Goal: Task Accomplishment & Management: Use online tool/utility

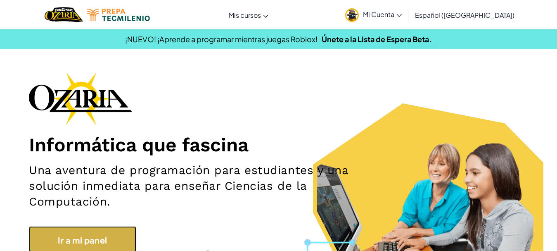
click at [42, 245] on link "Ir a mi panel" at bounding box center [82, 239] width 107 height 26
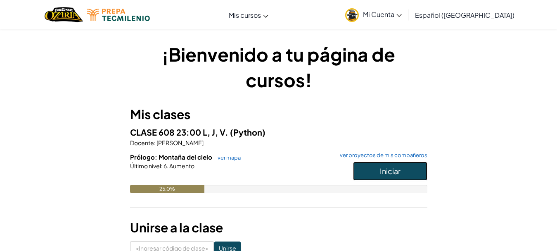
click at [378, 168] on button "Iniciar" at bounding box center [390, 170] width 74 height 19
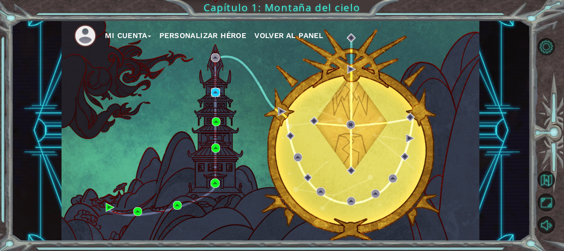
click at [218, 91] on img at bounding box center [215, 92] width 9 height 9
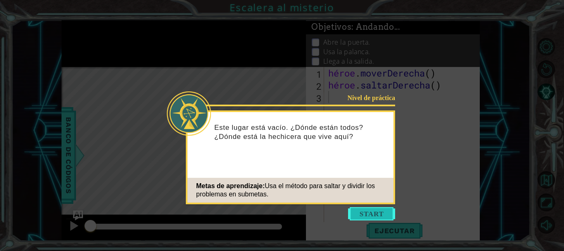
click at [355, 211] on button "Comenzar" at bounding box center [371, 213] width 47 height 13
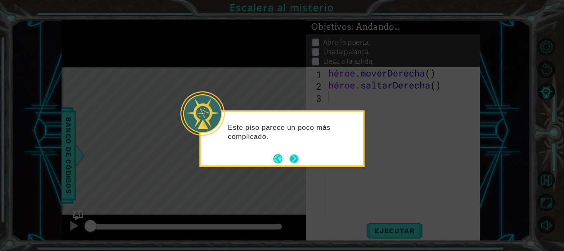
click at [295, 154] on button "Próximo" at bounding box center [293, 158] width 9 height 9
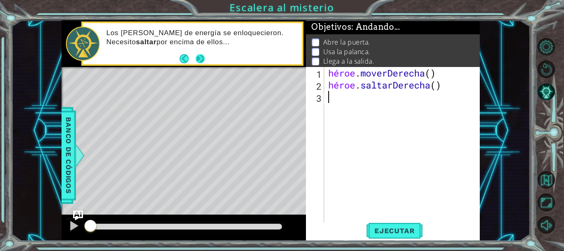
click at [202, 56] on button "Próximo" at bounding box center [200, 58] width 9 height 9
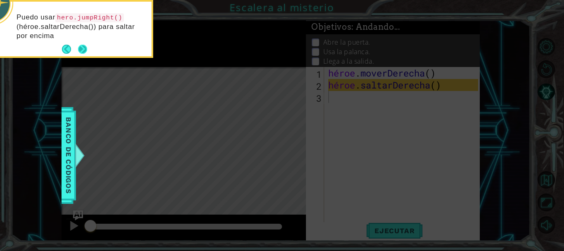
click at [82, 46] on button "Próximo" at bounding box center [82, 49] width 9 height 9
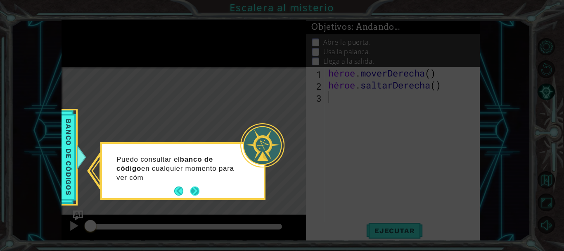
click at [199, 187] on button "Próximo" at bounding box center [195, 191] width 10 height 10
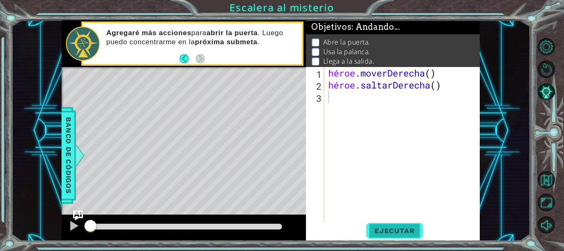
click at [388, 225] on button "Ejecutar" at bounding box center [394, 230] width 57 height 17
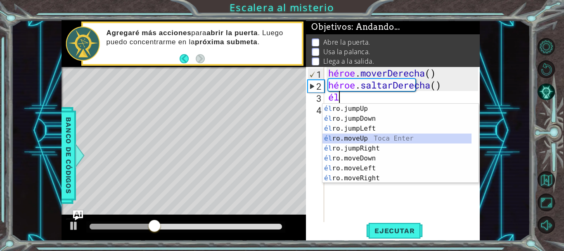
click at [361, 135] on div "él ro.jumpUp Toca entrar él ro.jumpDown Toca Enter él ro.jumpLeft Toca Enter él…" at bounding box center [396, 153] width 149 height 99
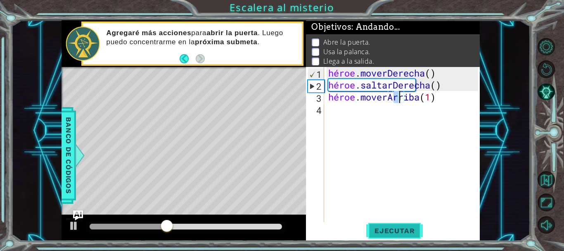
type textarea "hero.moveUp(1)"
click at [374, 226] on span "Ejecutar" at bounding box center [394, 230] width 57 height 8
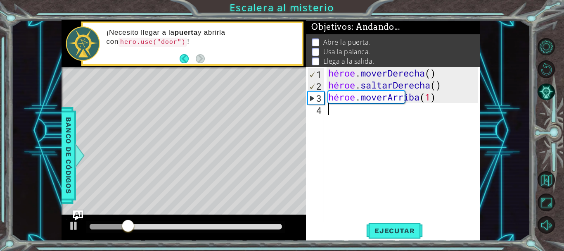
click at [344, 108] on div "héroe . moverDerecha ( ) héroe . saltarDerecha ( ) héroe . [GEOGRAPHIC_DATA] ( …" at bounding box center [404, 157] width 155 height 180
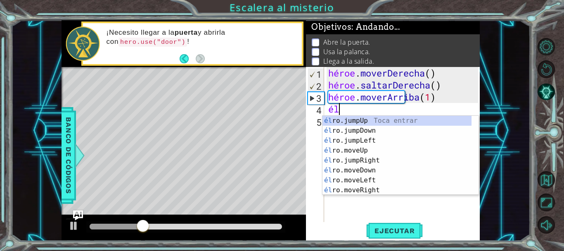
scroll to position [0, 0]
type textarea "hero"
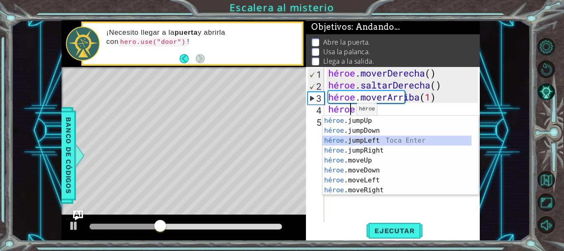
click at [362, 139] on div "héroe .jumpUp Toca enter héroe .jumpDown Toca Enter héroe .jumpLeft Toca Enter …" at bounding box center [396, 165] width 149 height 99
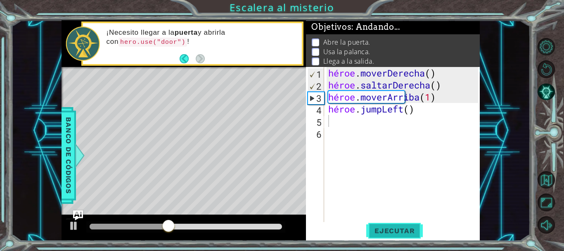
click at [404, 229] on font "Ejecutar" at bounding box center [394, 230] width 40 height 8
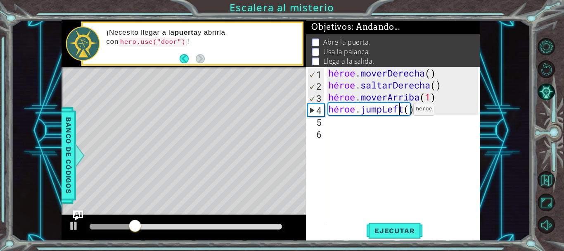
click at [401, 111] on div "héroe . moverDerecha ( ) héroe . saltarDerecha ( ) héroe . moverArriba ( 1 ) hé…" at bounding box center [404, 157] width 155 height 180
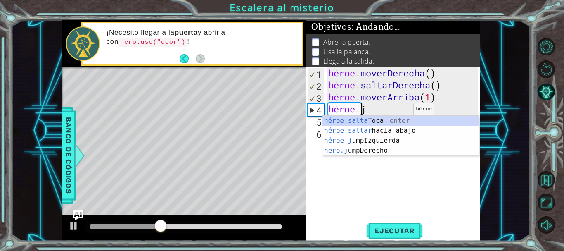
type textarea "hero."
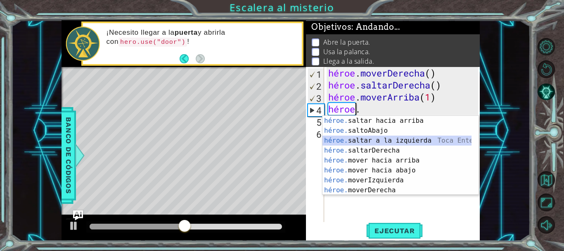
click at [382, 140] on div "héroe. saltar hacia arriba [PERSON_NAME] enter héroe. saltoAbajo Toca Enter hér…" at bounding box center [396, 165] width 149 height 99
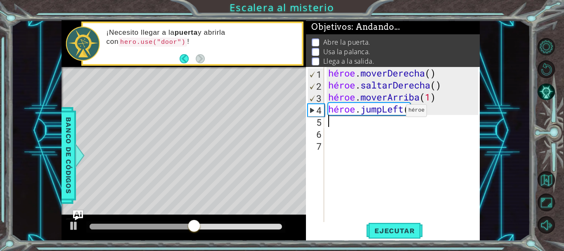
click at [393, 112] on div "héroe . moverDerecha ( ) héroe . saltarDerecha ( ) héroe . moverArriba ( 1 ) hé…" at bounding box center [404, 157] width 155 height 180
type textarea "hero.jumpLeft()"
click at [393, 112] on div "héroe . moverDerecha ( ) héroe . saltarDerecha ( ) héroe . moverArriba ( 1 ) hé…" at bounding box center [404, 157] width 155 height 180
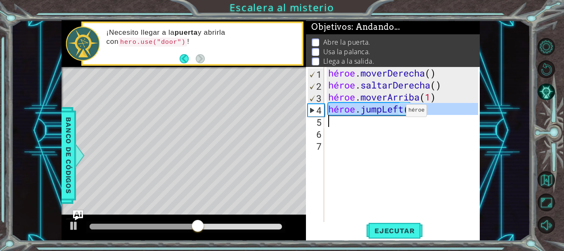
click at [393, 112] on div "héroe . moverDerecha ( ) héroe . saltarDerecha ( ) héroe . moverArriba ( 1 ) hé…" at bounding box center [404, 157] width 155 height 180
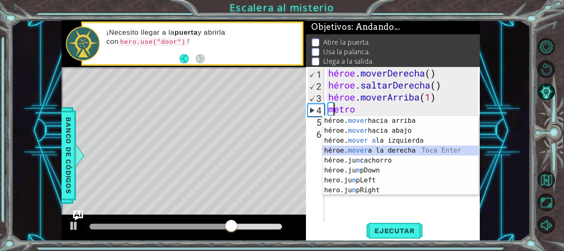
click at [382, 147] on div "héroe. mover hacia arriba [PERSON_NAME] enter héroe. mover hacia abajo [PERSON_…" at bounding box center [400, 165] width 156 height 99
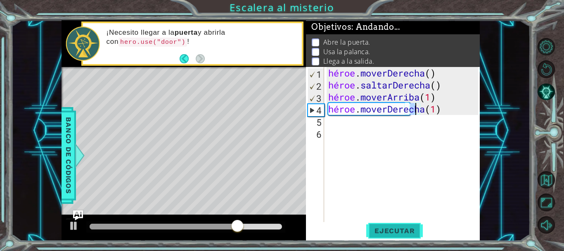
type textarea "hero.moveRight(1)"
click at [393, 235] on button "Ejecutar" at bounding box center [394, 230] width 57 height 17
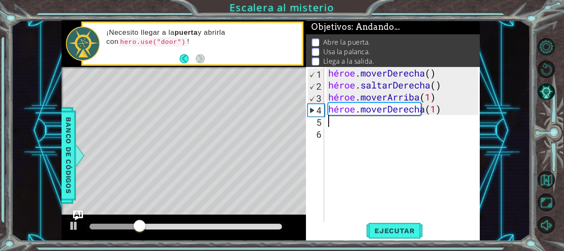
click at [335, 124] on div "héroe . moverDerecha ( ) héroe . saltarDerecha ( ) héroe . moverArriba ( 1 ) hé…" at bounding box center [404, 157] width 155 height 180
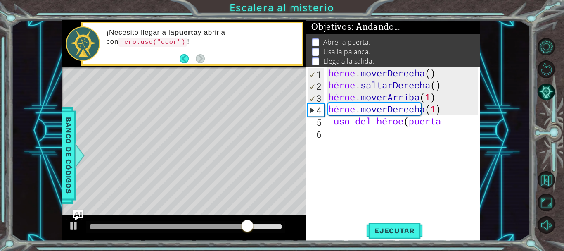
scroll to position [0, 3]
click at [383, 122] on div "héroe . moverDerecha ( ) héroe . saltarDerecha ( ) héroe . moverArriba ( 1 ) hé…" at bounding box center [404, 157] width 155 height 180
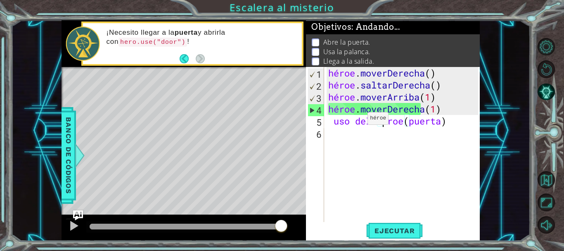
click at [357, 120] on div "héroe . moverDerecha ( ) héroe . saltarDerecha ( ) héroe . moverArriba ( 1 ) hé…" at bounding box center [404, 157] width 155 height 180
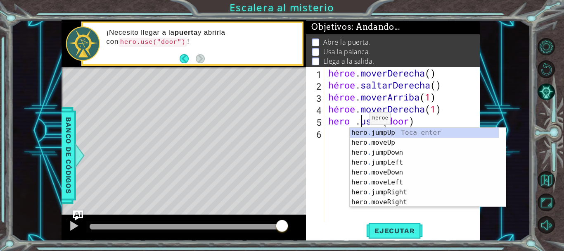
scroll to position [0, 2]
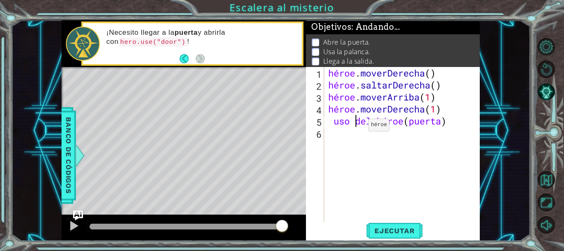
type textarea "hero .use (door)"
click at [337, 148] on div "héroe . moverDerecha ( ) héroe . saltarDerecha ( ) héroe . moverArriba ( 1 ) hé…" at bounding box center [404, 157] width 155 height 180
click at [378, 227] on font "Ejecutar" at bounding box center [394, 230] width 40 height 8
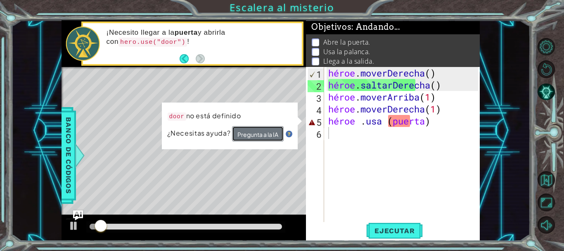
click at [262, 129] on button "Pregunta a la IA" at bounding box center [258, 133] width 52 height 15
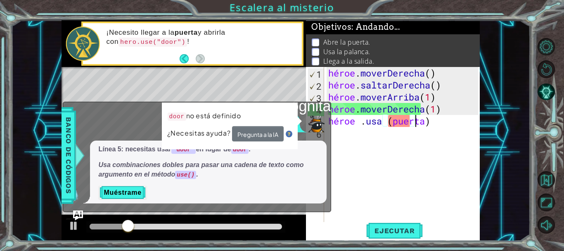
click at [425, 126] on div "héroe . moverDerecha ( ) héroe . saltarDerecha ( ) héroe . moverArriba ( 1 ) hé…" at bounding box center [404, 157] width 155 height 180
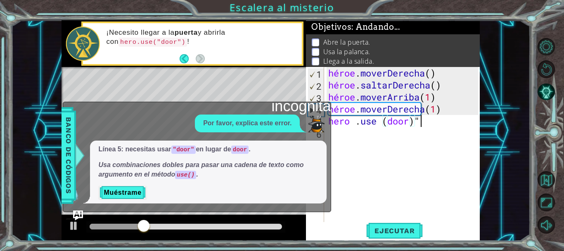
scroll to position [0, 4]
click at [445, 120] on div "héroe . moverDerecha ( ) héroe . saltarDerecha ( ) héroe . moverArriba ( 1 ) hé…" at bounding box center [404, 157] width 155 height 180
click at [451, 121] on div "héroe . moverDerecha ( ) héroe . saltarDerecha ( ) héroe . moverArriba ( 1 ) hé…" at bounding box center [404, 157] width 155 height 180
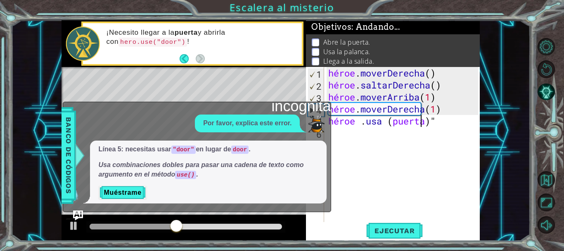
click at [451, 121] on div "héroe . moverDerecha ( ) héroe . saltarDerecha ( ) héroe . moverArriba ( 1 ) hé…" at bounding box center [404, 157] width 155 height 180
drag, startPoint x: 451, startPoint y: 121, endPoint x: 460, endPoint y: 121, distance: 9.5
click at [460, 121] on div "héroe . moverDerecha ( ) héroe . saltarDerecha ( ) héroe . moverArriba ( 1 ) hé…" at bounding box center [404, 157] width 155 height 180
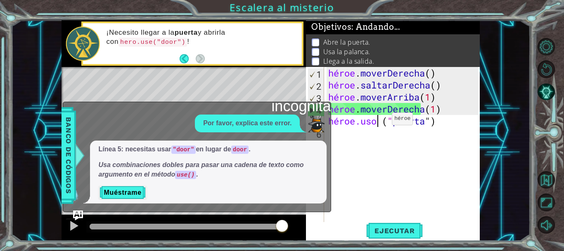
click at [379, 121] on div "héroe . moverDerecha ( ) héroe . saltarDerecha ( ) héroe . moverArriba ( 1 ) hé…" at bounding box center [404, 157] width 155 height 180
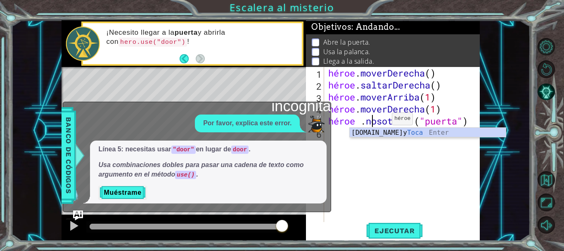
scroll to position [0, 2]
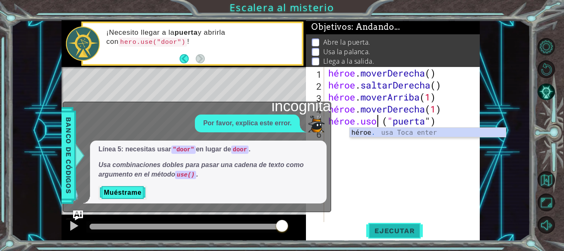
type textarea "hero .use ("door")"
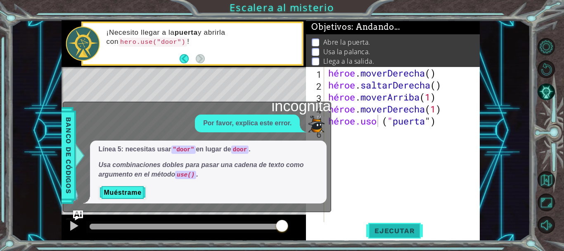
click at [387, 225] on button "Ejecutar" at bounding box center [394, 230] width 57 height 17
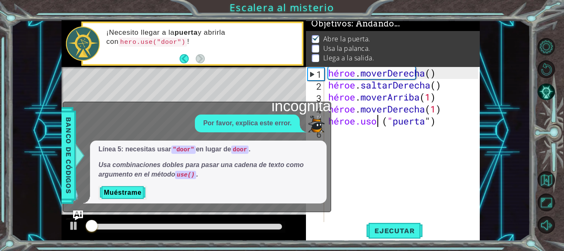
scroll to position [7, 0]
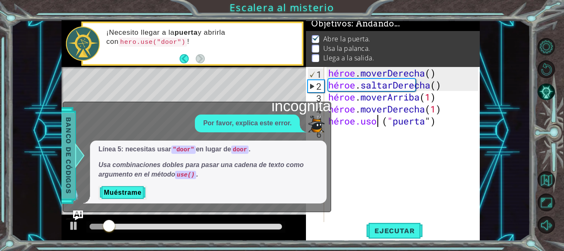
click at [69, 140] on font "Banco de códigos" at bounding box center [68, 155] width 8 height 76
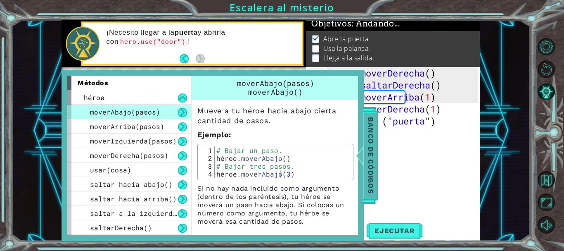
click at [69, 140] on div "moverIzquierda(pasos)" at bounding box center [129, 140] width 124 height 14
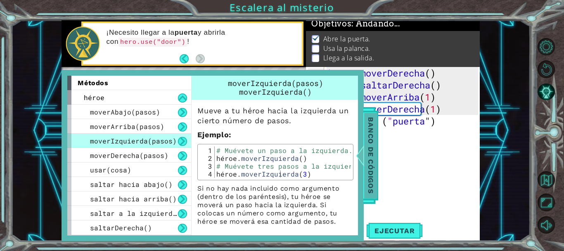
click at [369, 168] on font "Banco de códigos" at bounding box center [371, 155] width 8 height 76
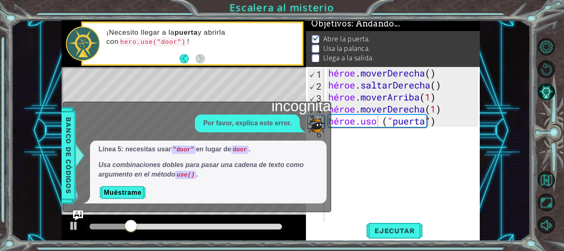
click at [277, 106] on font "incógnita" at bounding box center [300, 105] width 59 height 17
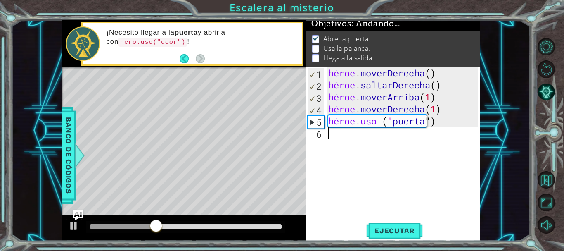
scroll to position [0, 0]
click at [332, 140] on div "héroe . moverDerecha ( ) héroe . saltarDerecha ( ) héroe . moverArriba ( 1 ) hé…" at bounding box center [404, 157] width 155 height 180
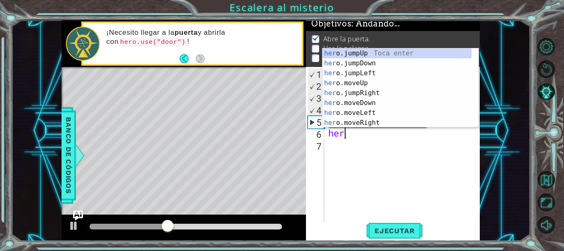
scroll to position [0, 0]
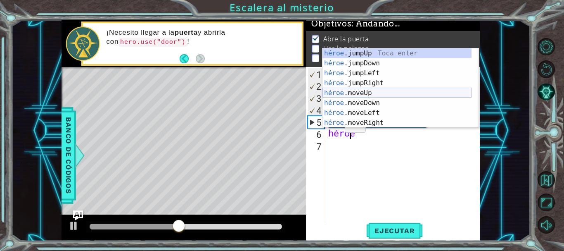
click at [349, 92] on div "héroe .jumpUp Toca enter héroe .jumpDown Toca Enter héroe .jumpLeft Toca Enter …" at bounding box center [396, 97] width 149 height 99
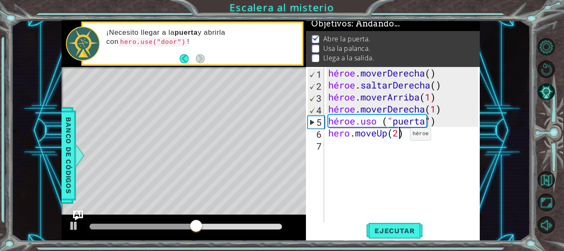
scroll to position [0, 3]
type textarea "hero.moveUp(2)"
click at [401, 232] on font "Ejecutar" at bounding box center [394, 230] width 40 height 8
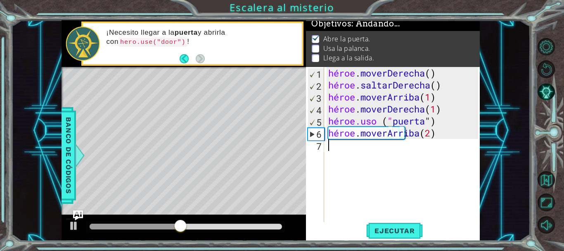
click at [385, 147] on div "héroe . moverDerecha ( ) héroe . saltarDerecha ( ) héroe . moverArriba ( 1 ) hé…" at bounding box center [404, 157] width 155 height 180
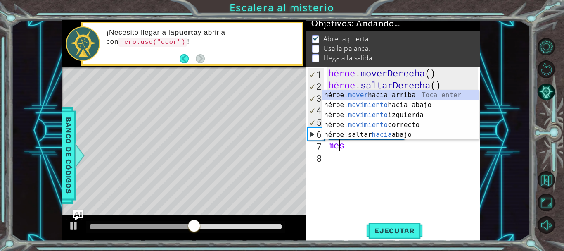
scroll to position [0, 0]
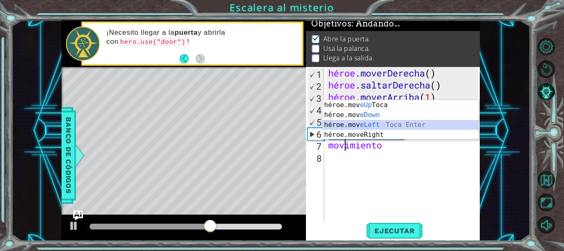
click at [365, 128] on div "héroe.mov eUp Toca Enter héroe.mov eDown ​ Toca Enter héroe.mov eLeft ​ [PERSON…" at bounding box center [400, 129] width 156 height 59
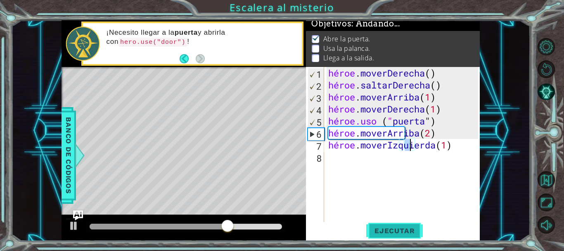
type textarea "hero.moveLeft(1)"
click at [379, 228] on font "Ejecutar" at bounding box center [394, 230] width 40 height 8
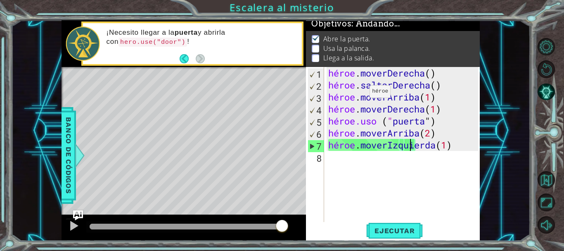
click at [317, 54] on p at bounding box center [315, 58] width 7 height 8
drag, startPoint x: 317, startPoint y: 51, endPoint x: 341, endPoint y: 141, distance: 93.5
click at [341, 141] on div "Objetivos : Andando... Abre la puerta. Usa la palanca. Llega a la salida. hero.…" at bounding box center [393, 130] width 174 height 220
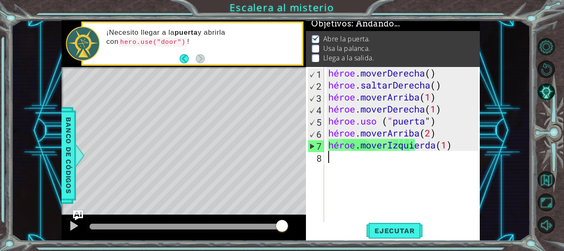
scroll to position [0, 0]
click at [341, 164] on div "héroe . moverDerecha ( ) héroe . saltarDerecha ( ) héroe . moverArriba ( 1 ) hé…" at bounding box center [404, 157] width 155 height 180
click at [473, 145] on div "héroe . moverDerecha ( ) héroe . saltarDerecha ( ) héroe . moverArriba ( 1 ) hé…" at bounding box center [404, 157] width 155 height 180
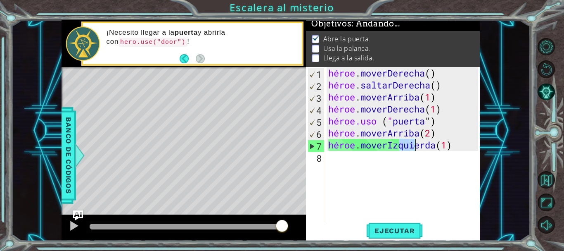
type textarea "hero.moveLeft(1)"
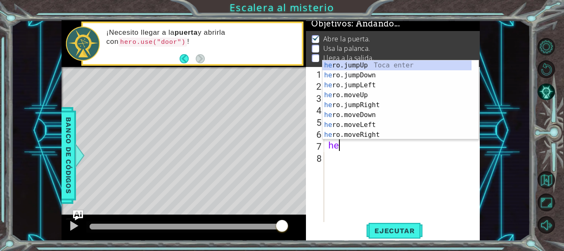
scroll to position [0, 0]
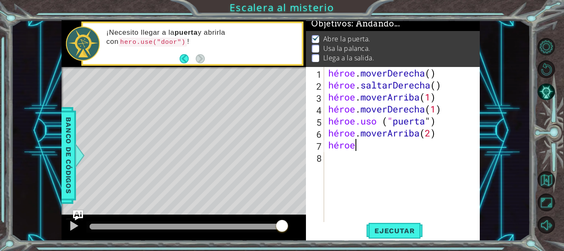
type textarea "hero m"
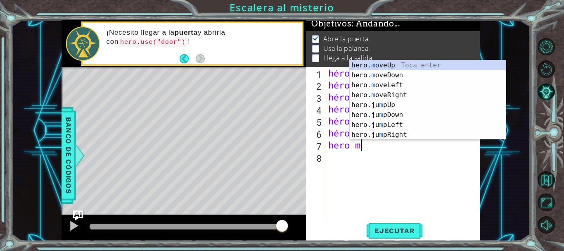
scroll to position [0, 1]
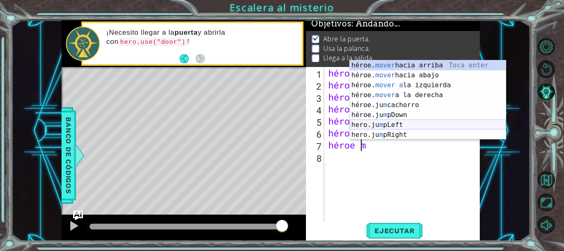
click at [382, 124] on div "héroe. mover hacia arriba [PERSON_NAME] enter héroe. mover hacia abajo [PERSON_…" at bounding box center [428, 109] width 156 height 99
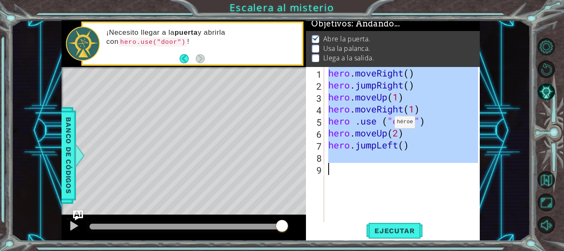
scroll to position [0, 0]
click at [382, 124] on div "hero . moveRight ( ) hero . jumpRight ( ) hero . moveUp ( 1 ) hero . moveRight …" at bounding box center [404, 157] width 155 height 180
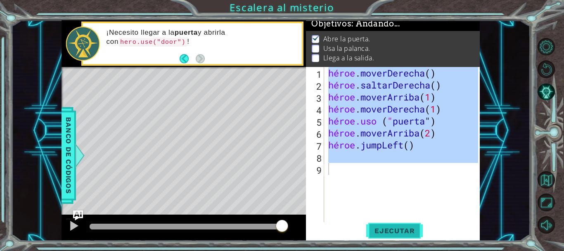
click at [401, 235] on button "Ejecutar" at bounding box center [394, 230] width 57 height 17
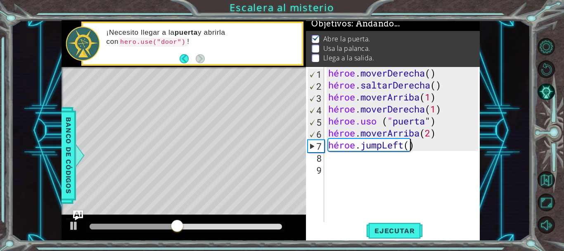
click at [411, 148] on div "héroe . moverDerecha ( ) héroe . saltarDerecha ( ) héroe . moverArriba ( 1 ) hé…" at bounding box center [404, 157] width 155 height 180
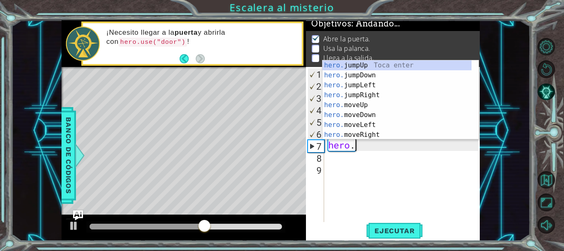
type textarea "hero."
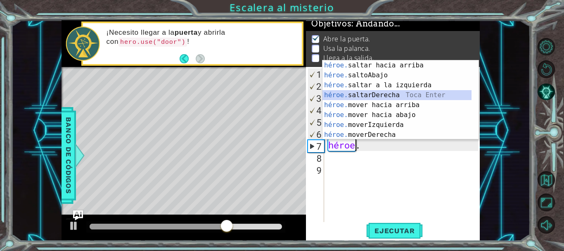
click at [398, 96] on div "héroe. saltar hacia arriba [PERSON_NAME] enter héroe. saltoAbajo Toca Enter hér…" at bounding box center [396, 109] width 149 height 99
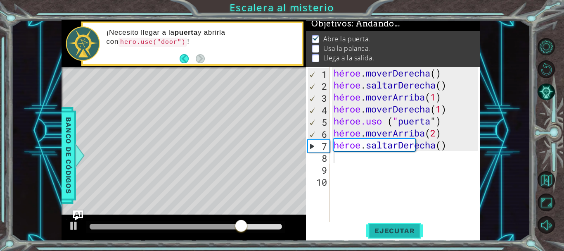
click at [392, 228] on font "Ejecutar" at bounding box center [394, 230] width 40 height 8
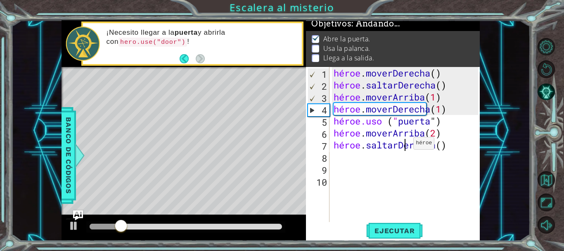
click at [406, 145] on div "héroe . moverDerecha ( ) héroe . saltarDerecha ( ) héroe . moverArriba ( 1 ) hé…" at bounding box center [407, 157] width 150 height 180
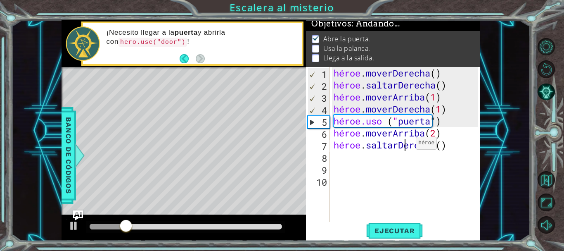
click at [409, 145] on div "héroe . moverDerecha ( ) héroe . saltarDerecha ( ) héroe . moverArriba ( 1 ) hé…" at bounding box center [407, 157] width 150 height 180
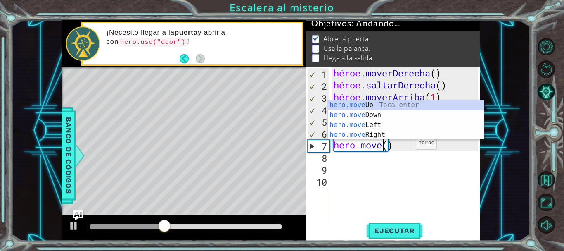
scroll to position [0, 2]
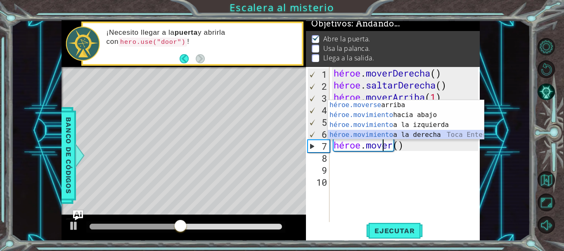
click at [408, 134] on div "héroe.moverse arriba [PERSON_NAME] enter héroe.movimiento hacia abajo [PERSON_N…" at bounding box center [406, 129] width 156 height 59
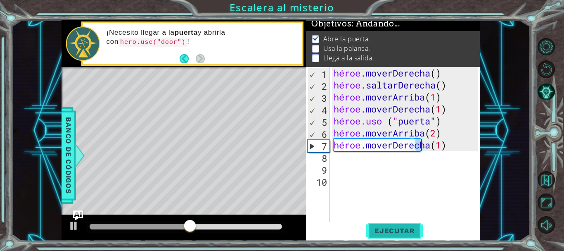
type textarea "hero.moveRight(1)"
click at [388, 227] on font "Ejecutar" at bounding box center [394, 230] width 40 height 8
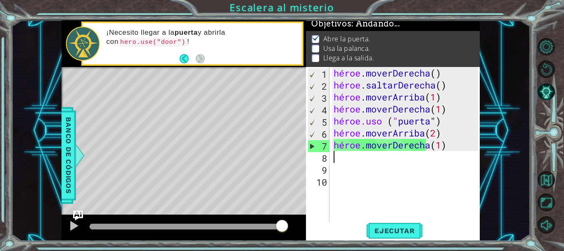
click at [344, 162] on div "héroe . moverDerecha ( ) héroe . saltarDerecha ( ) héroe . moverArriba ( 1 ) hé…" at bounding box center [407, 157] width 150 height 180
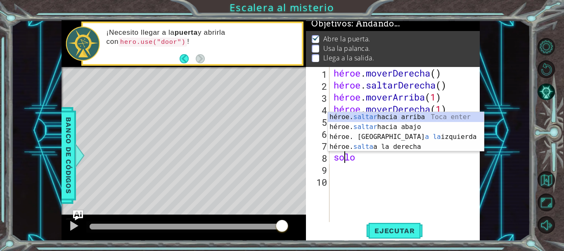
type textarea "j"
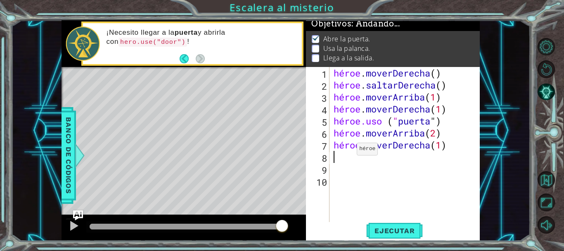
type textarea "h"
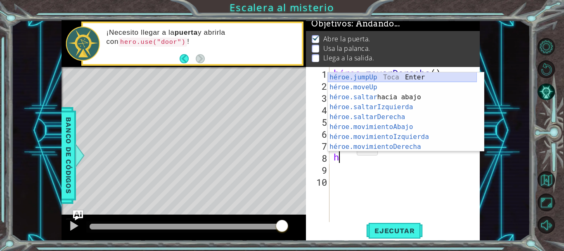
click at [365, 77] on div "héroe.jumpUp Toca Enter héroe.moveUp ​ Toca Enter héroe.saltar hacia abajo [PER…" at bounding box center [402, 121] width 149 height 99
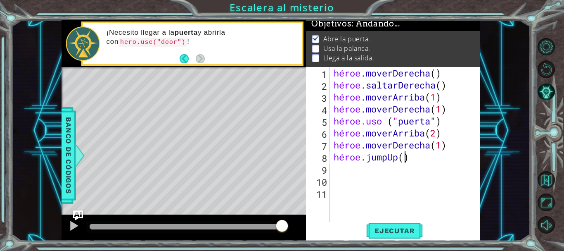
click at [411, 159] on div "héroe . moverDerecha ( ) héroe . saltarDerecha ( ) héroe . moverArriba ( 1 ) hé…" at bounding box center [407, 157] width 150 height 180
click at [419, 156] on div "héroe . moverDerecha ( ) héroe . saltarDerecha ( ) héroe . moverArriba ( 1 ) hé…" at bounding box center [407, 157] width 150 height 180
click at [417, 155] on div "héroe . moverDerecha ( ) héroe . saltarDerecha ( ) héroe . moverArriba ( 1 ) hé…" at bounding box center [407, 157] width 150 height 180
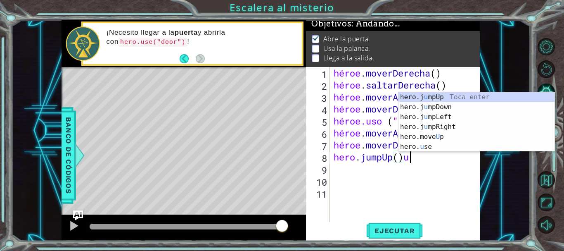
scroll to position [0, 3]
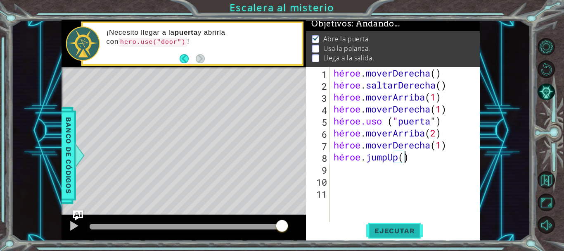
type textarea "hero.jumpUp()"
click at [385, 225] on button "Ejecutar" at bounding box center [394, 230] width 57 height 17
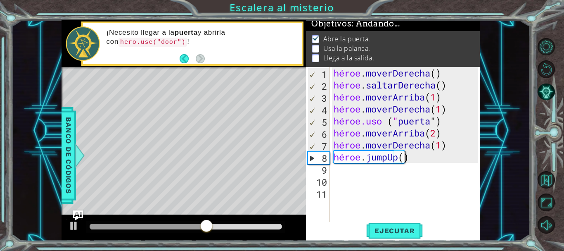
click at [360, 178] on div "héroe . moverDerecha ( ) héroe . saltarDerecha ( ) héroe . moverArriba ( 1 ) hé…" at bounding box center [407, 157] width 150 height 180
click at [334, 168] on div "héroe . moverDerecha ( ) héroe . saltarDerecha ( ) héroe . moverArriba ( 1 ) hé…" at bounding box center [407, 157] width 150 height 180
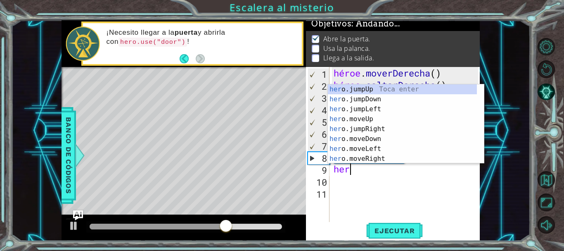
scroll to position [0, 0]
type textarea "hero"
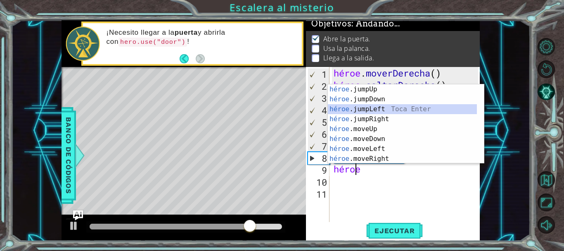
click at [359, 111] on div "héroe .jumpUp Toca enter héroe .jumpDown Toca Enter héroe .jumpLeft Toca Enter …" at bounding box center [402, 133] width 149 height 99
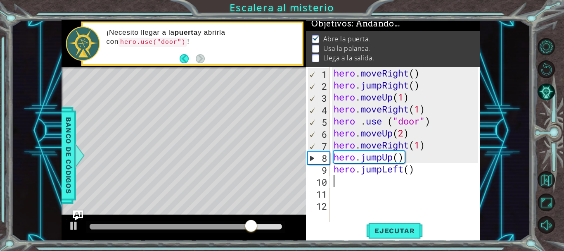
scroll to position [0, 0]
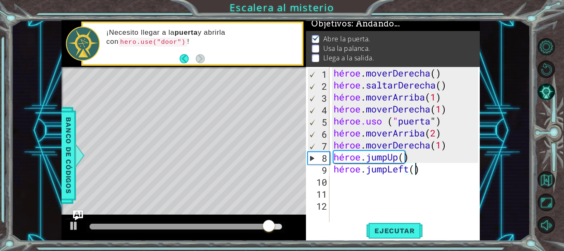
click at [430, 166] on div "héroe . moverDerecha ( ) héroe . saltarDerecha ( ) héroe . moverArriba ( 1 ) hé…" at bounding box center [407, 157] width 150 height 180
click at [435, 168] on div "héroe . moverDerecha ( ) héroe . saltarDerecha ( ) héroe . moverArriba ( 1 ) hé…" at bounding box center [407, 157] width 150 height 180
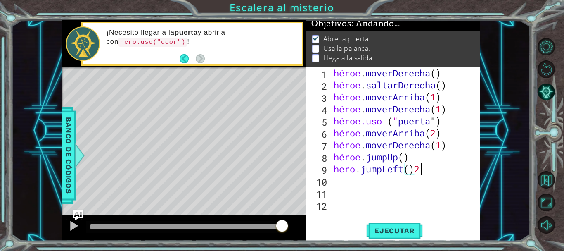
scroll to position [0, 4]
click at [403, 228] on font "Ejecutar" at bounding box center [394, 230] width 40 height 8
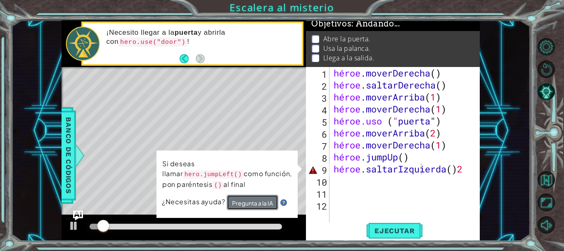
click at [252, 199] on font "Pregunta a la IA" at bounding box center [252, 202] width 41 height 7
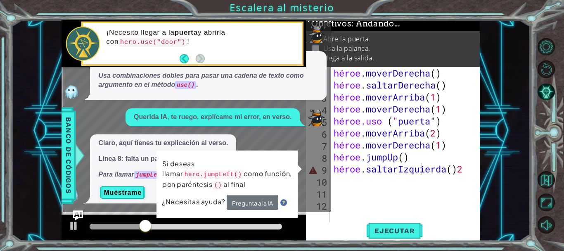
click at [143, 155] on font "Línea 8: falta un paréntesis redondeado," at bounding box center [161, 158] width 127 height 7
click at [171, 122] on div "Querida IA, te ruego, explícame mi error, en verso." at bounding box center [213, 117] width 174 height 18
click at [147, 138] on p "Claro, aquí tienes tu explicación al verso." at bounding box center [163, 142] width 130 height 9
click at [298, 169] on div "Si deseas llamar hero.jumpLeft() como función, pon paréntesis () al final ¿Nece…" at bounding box center [226, 183] width 141 height 67
click at [258, 205] on font "Pregunta a la IA" at bounding box center [252, 202] width 41 height 7
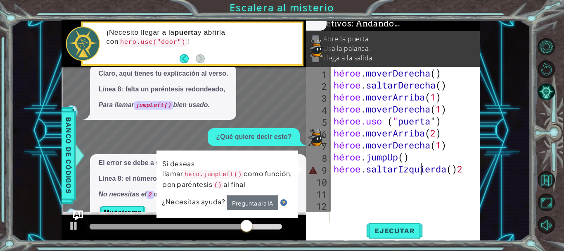
scroll to position [41, 0]
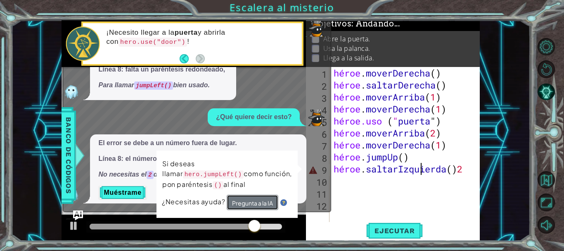
click at [246, 197] on button "Pregunta a la IA" at bounding box center [253, 201] width 52 height 15
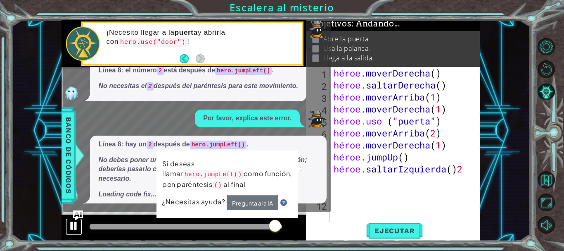
click at [76, 225] on div at bounding box center [74, 225] width 11 height 11
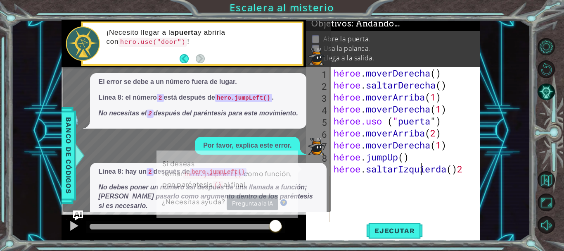
scroll to position [101, 0]
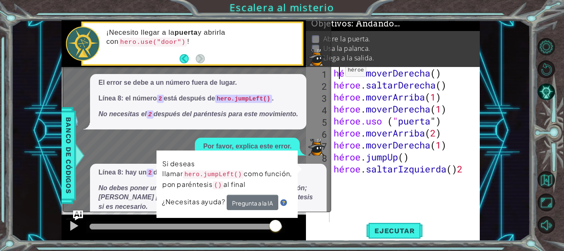
click at [338, 72] on div "héroe . moverDerecha ( ) héroe . saltarDerecha ( ) héroe . moverArriba ( 1 ) hé…" at bounding box center [407, 157] width 150 height 180
click at [424, 158] on div "héroe . moverDerecha ( ) héroe . saltarDerecha ( ) héroe . moverArriba ( 1 ) hé…" at bounding box center [407, 157] width 150 height 180
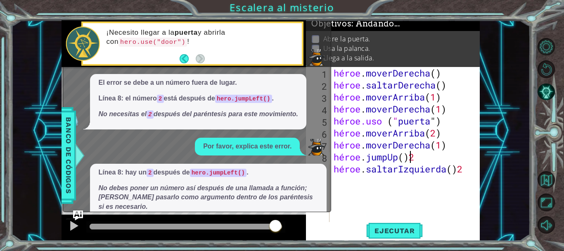
click at [442, 159] on div "héroe . moverDerecha ( ) héroe . saltarDerecha ( ) héroe . moverArriba ( 1 ) hé…" at bounding box center [407, 157] width 150 height 180
type textarea "hero.jumpUp()"
click at [426, 197] on div "héroe . moverDerecha ( ) héroe . saltarDerecha ( ) héroe . moverArriba ( 1 ) hé…" at bounding box center [407, 157] width 150 height 180
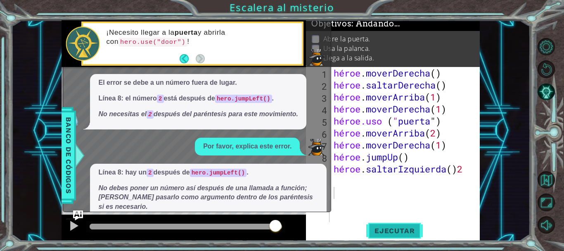
click at [388, 230] on font "Ejecutar" at bounding box center [394, 230] width 40 height 8
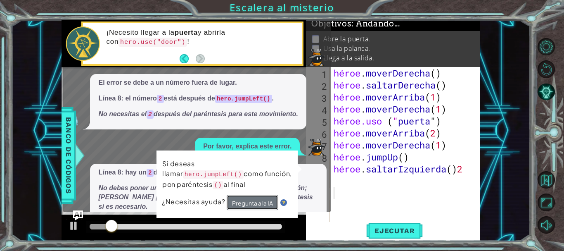
click at [270, 202] on font "Pregunta a la IA" at bounding box center [252, 202] width 41 height 7
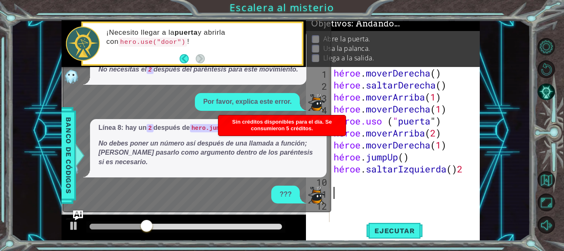
scroll to position [226, 0]
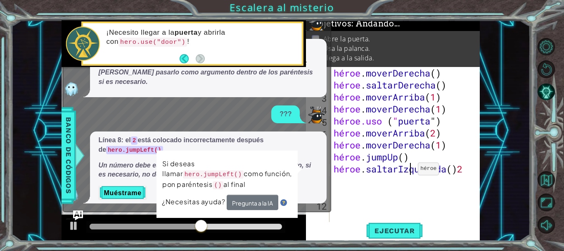
click at [411, 171] on div "héroe . moverDerecha ( ) héroe . saltarDerecha ( ) héroe . moverArriba ( 1 ) hé…" at bounding box center [407, 157] width 150 height 180
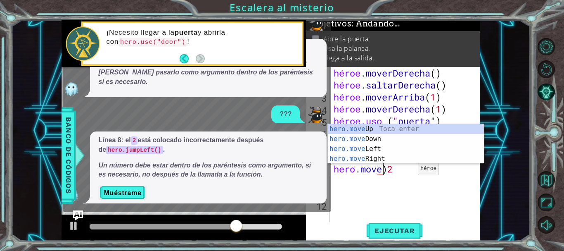
scroll to position [0, 2]
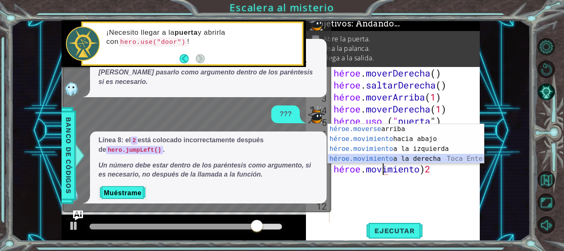
click at [409, 155] on div "héroe.moverse arriba [PERSON_NAME] enter héroe.movimiento hacia abajo [PERSON_N…" at bounding box center [406, 153] width 156 height 59
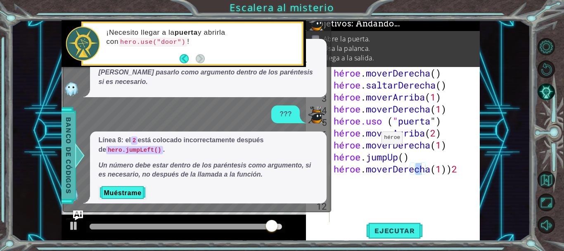
click at [65, 162] on font "Banco de códigos" at bounding box center [68, 155] width 8 height 76
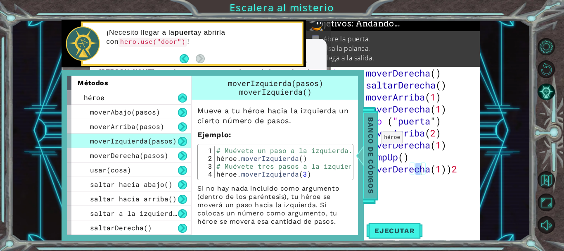
click at [65, 162] on div "métodos héroe moverAbajo(pasos) moverArriba(pasos) moverIzquierda(pasos) moverD…" at bounding box center [213, 155] width 302 height 171
click at [369, 158] on font "Banco de códigos" at bounding box center [371, 155] width 8 height 76
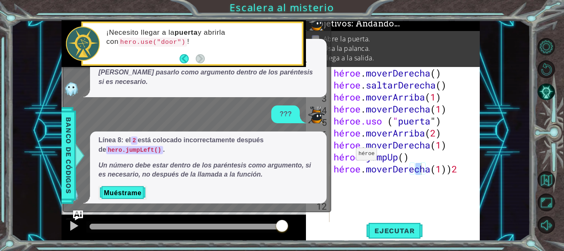
click at [79, 58] on div at bounding box center [83, 43] width 34 height 34
click at [326, 211] on div "incógnita Por favor, explica este error. Línea 5: necesitas usar "door" en luga…" at bounding box center [197, 88] width 268 height 248
click at [80, 160] on div at bounding box center [80, 155] width 10 height 25
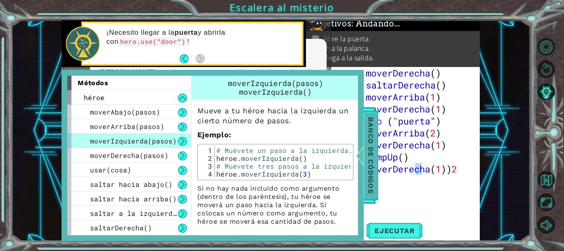
click at [372, 143] on font "Banco de códigos" at bounding box center [371, 155] width 8 height 76
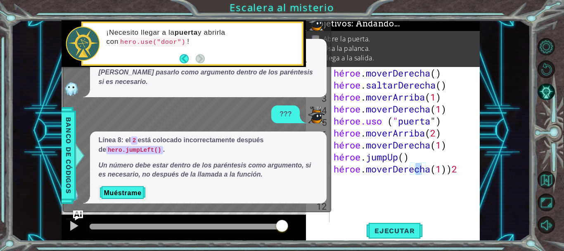
click at [309, 231] on div "Ejecutar" at bounding box center [395, 230] width 174 height 17
click at [339, 34] on font "Abre la puerta." at bounding box center [346, 38] width 47 height 9
drag, startPoint x: 313, startPoint y: 19, endPoint x: 221, endPoint y: 82, distance: 111.8
click at [221, 82] on div "1 2 3 4 5 6 7 hero . moveRigh t ( ) hero . jumpRigh t ( ) hero . moveUp ( 1 ) h…" at bounding box center [282, 125] width 564 height 251
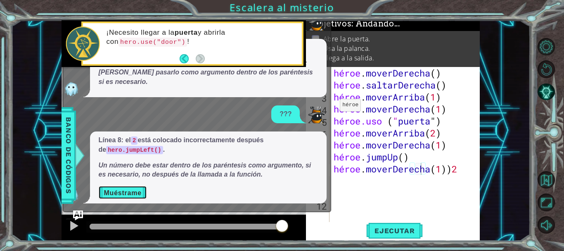
click at [124, 187] on button "Muéstrame" at bounding box center [122, 192] width 48 height 14
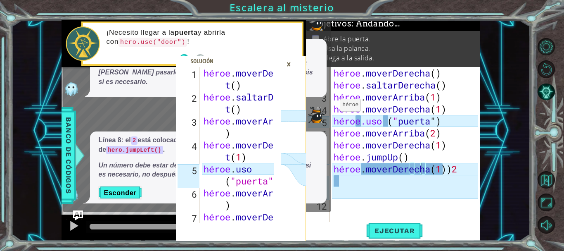
click at [289, 66] on font "×" at bounding box center [289, 63] width 5 height 13
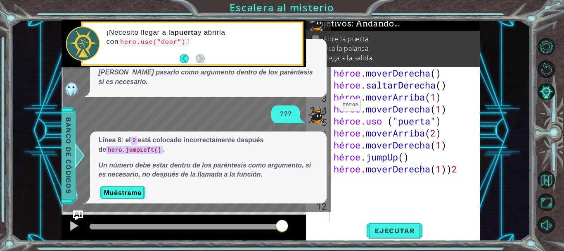
click at [63, 149] on span "Banco de códigos" at bounding box center [68, 155] width 13 height 85
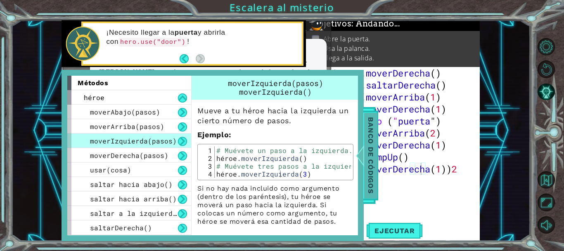
click at [370, 152] on font "Banco de códigos" at bounding box center [371, 155] width 8 height 76
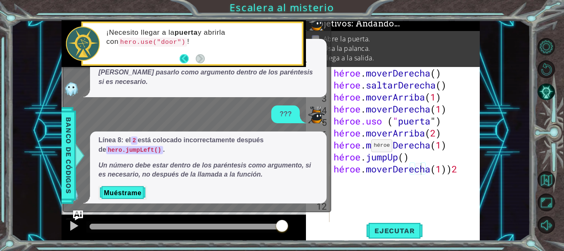
click at [184, 54] on button "Atrás" at bounding box center [188, 58] width 16 height 9
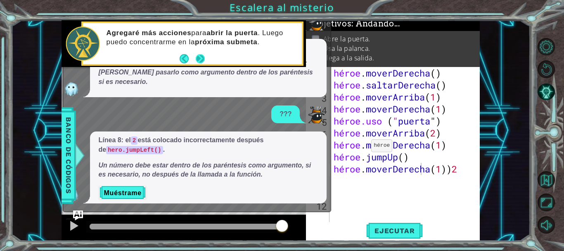
click at [201, 57] on button "Próximo" at bounding box center [200, 58] width 9 height 9
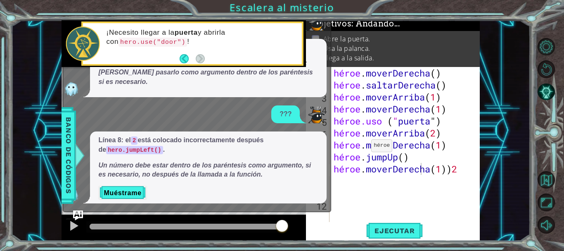
click at [11, 136] on div "1 2 3 4 5 6 7 héroe . [PERSON_NAME] ( ) héroe . saltarDerecha t ( ) héroe . mov…" at bounding box center [270, 130] width 519 height 220
drag, startPoint x: 11, startPoint y: 136, endPoint x: 87, endPoint y: 133, distance: 76.1
click at [87, 133] on div "1 2 3 4 5 6 7 héroe . [PERSON_NAME] ( ) héroe . saltarDerecha t ( ) héroe . mov…" at bounding box center [270, 130] width 519 height 220
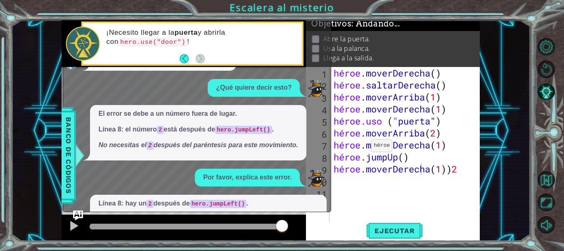
scroll to position [0, 0]
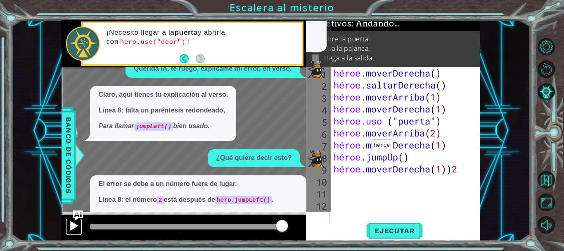
click at [76, 226] on div at bounding box center [74, 225] width 11 height 11
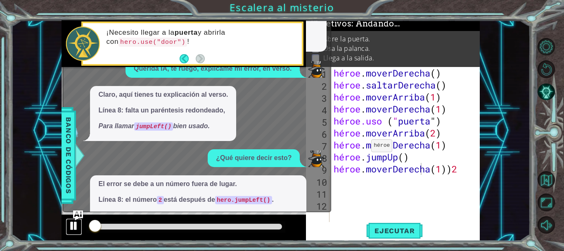
click at [77, 232] on button at bounding box center [74, 226] width 17 height 17
click at [318, 43] on div "Línea 5: necesitas usar "door" en lugar de door . Usa combinaciones dobles para…" at bounding box center [208, 27] width 237 height 49
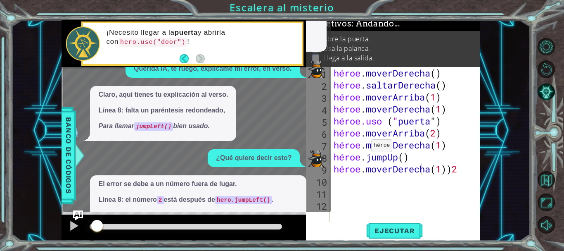
drag, startPoint x: 318, startPoint y: 43, endPoint x: 309, endPoint y: 206, distance: 162.5
click at [309, 206] on div "Por favor, explica este error. Línea 5: necesitas usar "door" en lugar de door …" at bounding box center [194, 203] width 263 height 453
click at [309, 206] on div "El error se debe a un número fuera de lugar. Línea 8: el número 2 está después …" at bounding box center [194, 202] width 263 height 55
drag, startPoint x: 309, startPoint y: 206, endPoint x: 313, endPoint y: 205, distance: 4.2
click at [313, 205] on div "El error se debe a un número fuera de lugar. Línea 8: el número 2 está después …" at bounding box center [194, 202] width 263 height 55
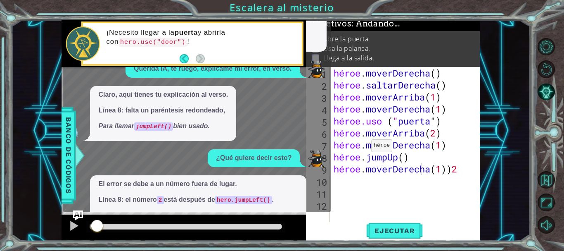
click at [236, 47] on p "¡Necesito llegar a la puerta y abrirla con hero.use("door") !" at bounding box center [202, 37] width 190 height 19
drag, startPoint x: 236, startPoint y: 51, endPoint x: 236, endPoint y: 47, distance: 4.1
click at [236, 47] on p "¡Necesito llegar a la puerta y abrirla con hero.use("door") !" at bounding box center [202, 37] width 190 height 19
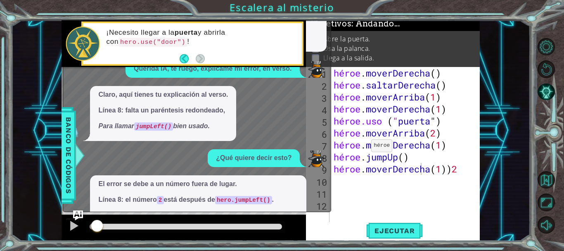
click at [236, 47] on p "¡Necesito llegar a la puerta y abrirla con hero.use("door") !" at bounding box center [202, 37] width 190 height 19
click at [321, 35] on div "Línea 5: necesitas usar "door" en lugar de door . Usa combinaciones dobles para…" at bounding box center [208, 27] width 237 height 49
drag, startPoint x: 321, startPoint y: 35, endPoint x: 192, endPoint y: 80, distance: 137.0
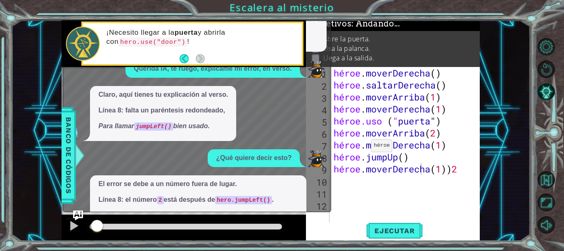
click at [192, 80] on div "Por favor, explica este error. Línea 5: necesitas usar "door" en lugar de door …" at bounding box center [194, 203] width 263 height 453
click at [83, 155] on div at bounding box center [80, 155] width 10 height 25
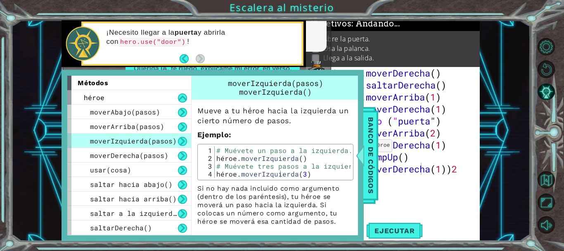
scroll to position [3, 0]
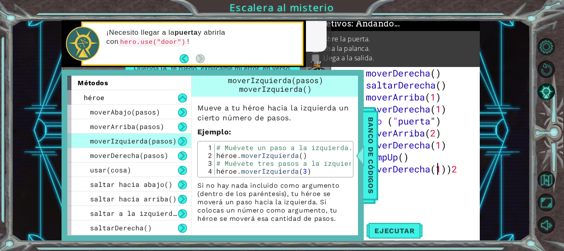
click at [461, 165] on div "héroe . moverDerecha ( ) héroe . saltarDerecha ( ) héroe . moverArriba ( 1 ) hé…" at bounding box center [407, 157] width 150 height 180
click at [479, 171] on div "hero.moveRight(1))2 1 2 3 4 5 6 7 8 9 10 11 12 héroe . moverDerecha ( ) héroe .…" at bounding box center [393, 153] width 174 height 173
type textarea "hero.moveRight(1))"
click at [464, 193] on div "héroe . moverDerecha ( ) héroe . saltarDerecha ( ) héroe . moverArriba ( 1 ) hé…" at bounding box center [407, 157] width 150 height 180
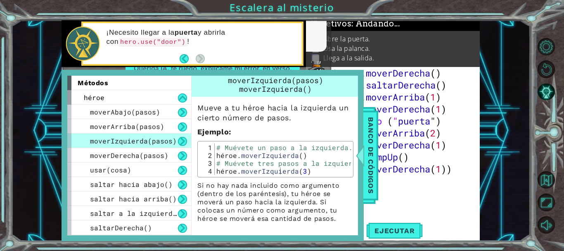
scroll to position [0, 0]
click at [358, 151] on div at bounding box center [360, 155] width 10 height 25
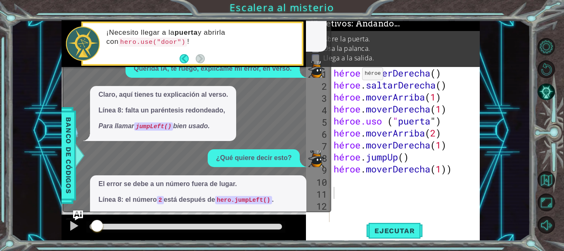
click at [17, 47] on div "1 2 3 4 5 6 7 héroe . [PERSON_NAME] ( ) héroe . saltarDerecha t ( ) héroe . mov…" at bounding box center [270, 130] width 519 height 220
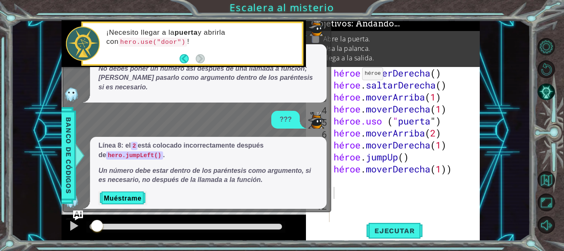
scroll to position [226, 0]
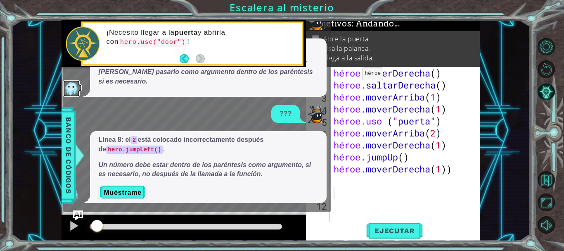
click at [68, 89] on img at bounding box center [71, 88] width 17 height 17
click at [38, 112] on div "1 2 3 4 5 6 7 héroe . [PERSON_NAME] ( ) héroe . saltarDerecha t ( ) héroe . mov…" at bounding box center [270, 130] width 519 height 220
drag, startPoint x: 38, startPoint y: 112, endPoint x: 402, endPoint y: 32, distance: 372.9
click at [402, 34] on li "Abre la puerta." at bounding box center [394, 38] width 165 height 9
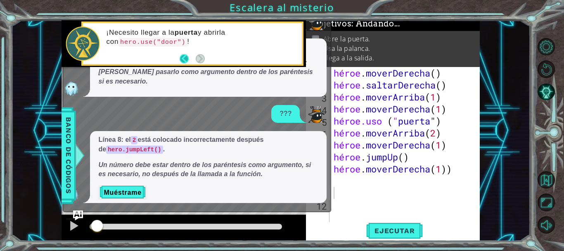
click at [189, 55] on button "Atrás" at bounding box center [188, 58] width 16 height 9
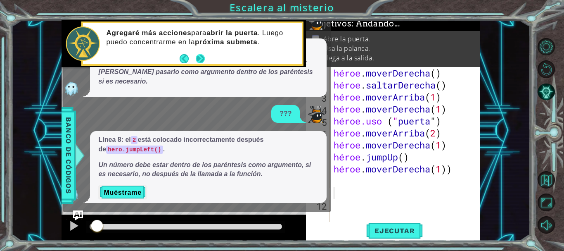
click at [199, 55] on button "Próximo" at bounding box center [200, 58] width 9 height 9
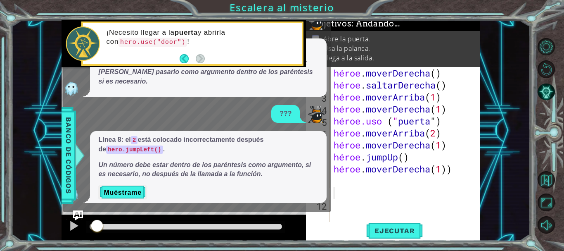
click at [316, 1] on div "1 2 3 4 5 6 7 héroe . [PERSON_NAME] ( ) héroe . saltarDerecha t ( ) héroe . mov…" at bounding box center [282, 125] width 564 height 251
drag, startPoint x: 316, startPoint y: 1, endPoint x: 426, endPoint y: 155, distance: 188.8
click at [426, 155] on div "1 2 3 4 5 6 7 héroe . [PERSON_NAME] ( ) héroe . saltarDerecha t ( ) héroe . mov…" at bounding box center [282, 125] width 564 height 251
type textarea "hero.jumpUp()"
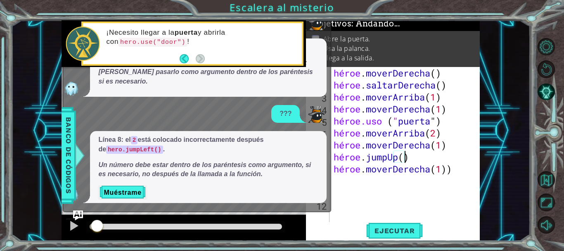
drag, startPoint x: 426, startPoint y: 155, endPoint x: 351, endPoint y: 187, distance: 81.2
click at [351, 187] on div "héroe . moverDerecha ( ) héroe . saltarDerecha ( ) héroe . moverArriba ( 1 ) hé…" at bounding box center [407, 157] width 150 height 180
click at [33, 178] on div "1 2 3 4 5 6 7 héroe . [PERSON_NAME] ( ) héroe . saltarDerecha t ( ) héroe . mov…" at bounding box center [270, 130] width 519 height 220
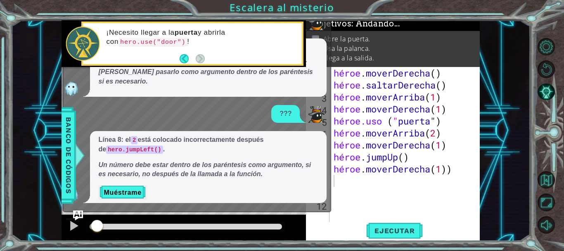
click at [33, 178] on div "1 2 3 4 5 6 7 héroe . [PERSON_NAME] ( ) héroe . saltarDerecha t ( ) héroe . mov…" at bounding box center [270, 130] width 519 height 220
click at [31, 119] on div "1 2 3 4 5 6 7 héroe . [PERSON_NAME] ( ) héroe . saltarDerecha t ( ) héroe . mov…" at bounding box center [270, 130] width 519 height 220
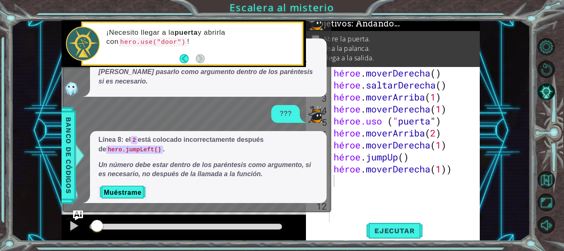
click at [34, 68] on div "1 2 3 4 5 6 7 héroe . [PERSON_NAME] ( ) héroe . saltarDerecha t ( ) héroe . mov…" at bounding box center [270, 130] width 519 height 220
click at [61, 45] on div "1 2 3 4 5 6 7 héroe . [PERSON_NAME] ( ) héroe . saltarDerecha t ( ) héroe . mov…" at bounding box center [270, 130] width 519 height 220
click at [90, 33] on div at bounding box center [83, 43] width 34 height 34
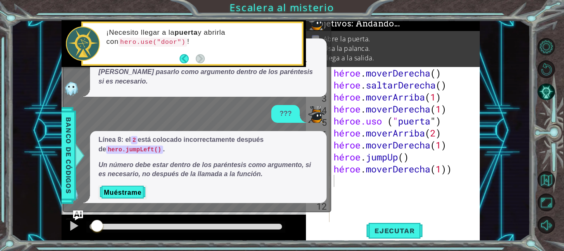
click at [90, 33] on div at bounding box center [83, 43] width 34 height 34
drag, startPoint x: 212, startPoint y: 38, endPoint x: 33, endPoint y: 86, distance: 185.3
drag, startPoint x: 33, startPoint y: 86, endPoint x: 34, endPoint y: 75, distance: 11.2
click at [34, 75] on div "1 2 3 4 5 6 7 héroe . [PERSON_NAME] ( ) héroe . saltarDerecha t ( ) héroe . mov…" at bounding box center [270, 130] width 519 height 220
click at [288, 114] on font "???" at bounding box center [286, 113] width 12 height 7
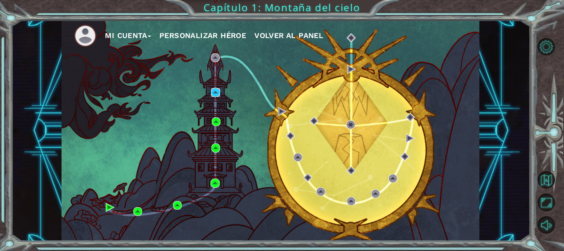
click at [214, 90] on img at bounding box center [215, 92] width 9 height 9
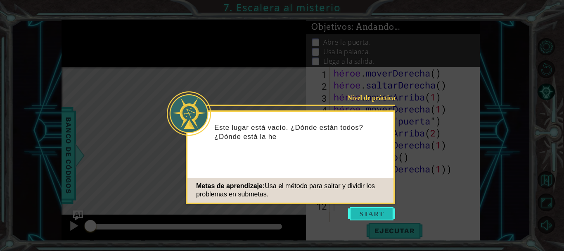
click at [367, 215] on button "Comenzar" at bounding box center [371, 213] width 47 height 13
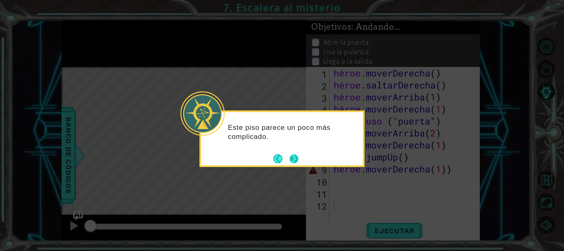
click at [295, 162] on button "Próximo" at bounding box center [293, 158] width 9 height 9
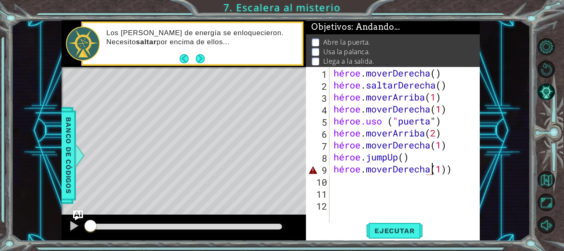
click at [477, 170] on div "héroe . moverDerecha ( ) héroe . saltarDerecha ( ) héroe . moverArriba ( 1 ) hé…" at bounding box center [407, 157] width 150 height 180
click at [385, 226] on font "Ejecutar" at bounding box center [394, 230] width 40 height 8
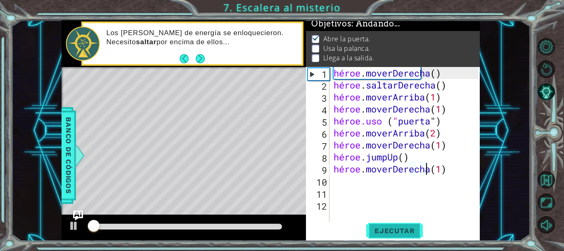
scroll to position [7, 0]
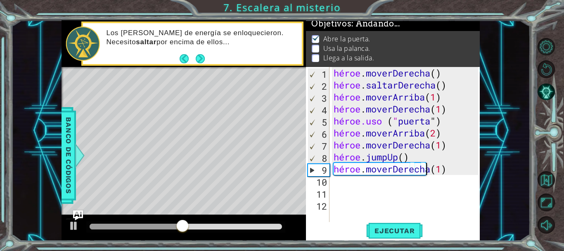
click at [443, 170] on div "héroe . moverDerecha ( ) héroe . saltarDerecha ( ) héroe . moverArriba ( 1 ) hé…" at bounding box center [407, 157] width 150 height 180
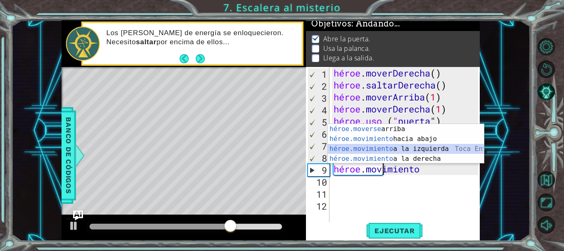
click at [439, 144] on div "héroe.moverse arriba [PERSON_NAME] enter héroe.movimiento hacia abajo [PERSON_N…" at bounding box center [406, 153] width 156 height 59
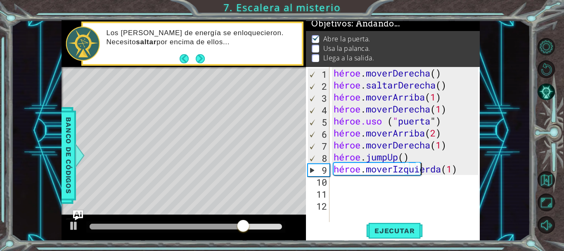
click at [476, 170] on div "héroe . moverDerecha ( ) héroe . saltarDerecha ( ) héroe . moverArriba ( 1 ) hé…" at bounding box center [407, 157] width 150 height 180
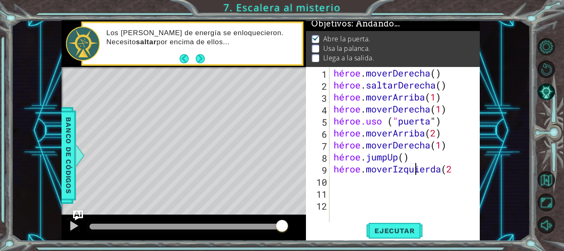
scroll to position [0, 4]
click at [403, 232] on font "Ejecutar" at bounding box center [394, 230] width 40 height 8
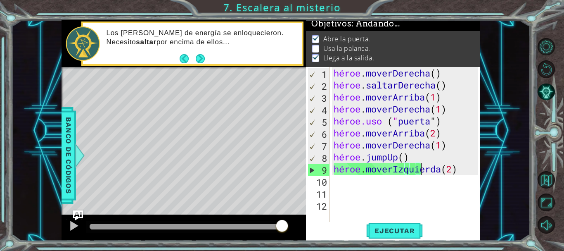
click at [474, 165] on div "héroe . moverDerecha ( ) héroe . saltarDerecha ( ) héroe . moverArriba ( 1 ) hé…" at bounding box center [407, 157] width 150 height 180
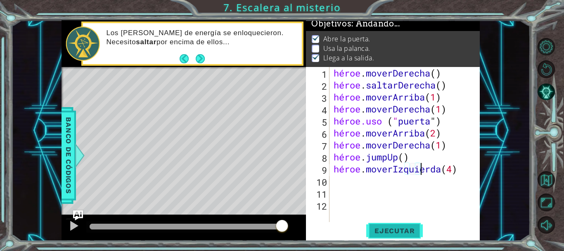
type textarea "hero.moveLeft(4)"
click at [379, 236] on button "Ejecutar" at bounding box center [394, 230] width 57 height 17
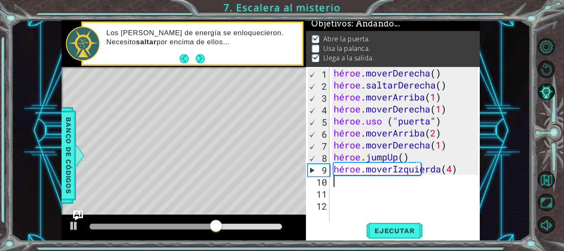
click at [350, 181] on div "héroe . moverDerecha ( ) héroe . saltarDerecha ( ) héroe . moverArriba ( 1 ) hé…" at bounding box center [407, 157] width 150 height 180
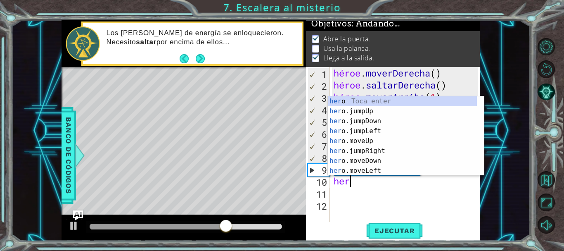
scroll to position [0, 0]
type textarea "hero"
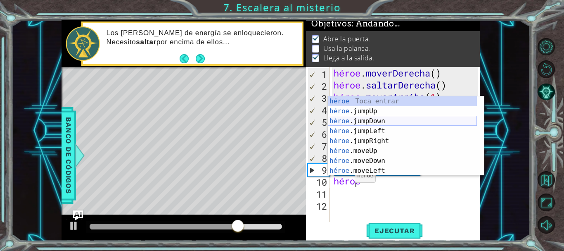
click at [356, 122] on div "héroe Toca entrar héroe .jumpUp Toca Enter héroe .jumpDown Toca Enter héroe .ju…" at bounding box center [402, 145] width 149 height 99
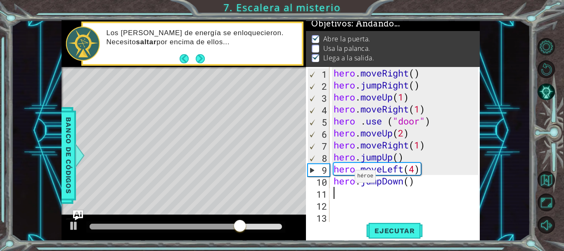
scroll to position [0, 0]
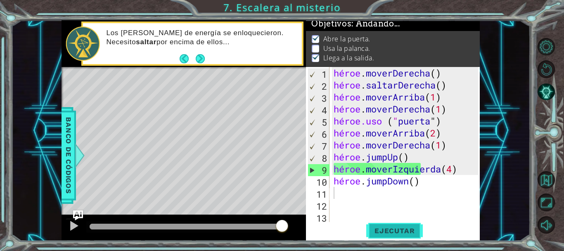
click at [394, 223] on button "Ejecutar" at bounding box center [394, 230] width 57 height 17
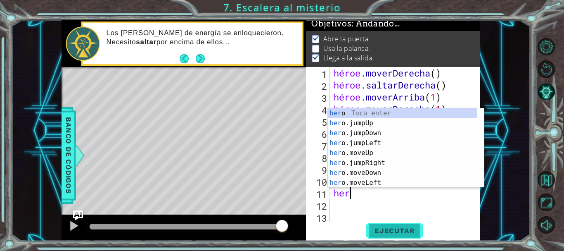
scroll to position [0, 0]
type textarea "hero"
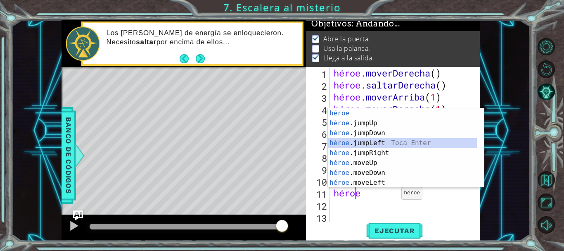
click at [360, 143] on div "héroe Toca entrar héroe .jumpUp Toca Enter héroe .jumpDown Toca Enter héroe .ju…" at bounding box center [402, 157] width 149 height 99
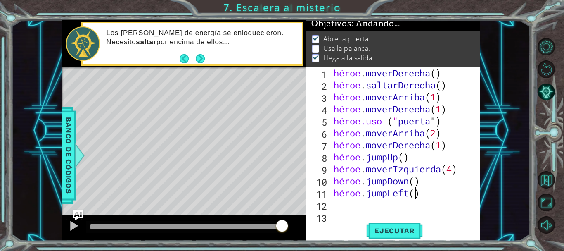
click at [434, 192] on div "héroe . moverDerecha ( ) héroe . saltarDerecha ( ) héroe . moverArriba ( 1 ) hé…" at bounding box center [403, 157] width 143 height 180
click at [446, 189] on div "héroe . moverDerecha ( ) héroe . saltarDerecha ( ) héroe . moverArriba ( 1 ) hé…" at bounding box center [403, 157] width 143 height 180
click at [384, 233] on font "Ejecutar" at bounding box center [394, 230] width 40 height 8
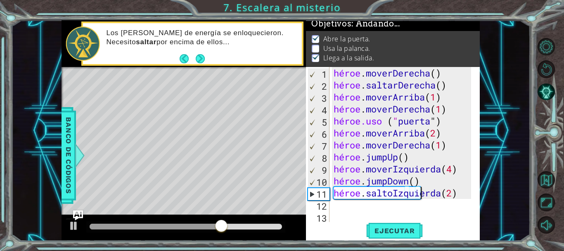
click at [435, 192] on div "héroe . moverDerecha ( ) héroe . saltarDerecha ( ) héroe . moverArriba ( 1 ) hé…" at bounding box center [403, 157] width 143 height 180
click at [443, 195] on div "héroe . moverDerecha ( ) héroe . saltarDerecha ( ) héroe . moverArriba ( 1 ) hé…" at bounding box center [401, 145] width 139 height 156
click at [443, 195] on div "héroe . moverDerecha ( ) héroe . saltarDerecha ( ) héroe . moverArriba ( 1 ) hé…" at bounding box center [403, 157] width 143 height 180
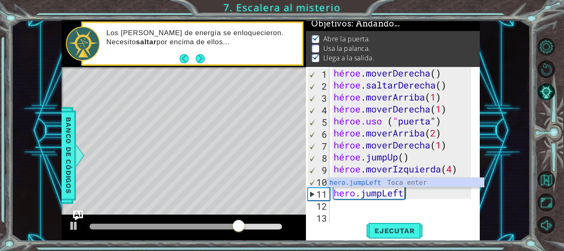
scroll to position [0, 3]
click at [436, 193] on div "héroe . moverDerecha ( ) héroe . saltarDerecha ( ) héroe . moverArriba ( 1 ) hé…" at bounding box center [403, 157] width 143 height 180
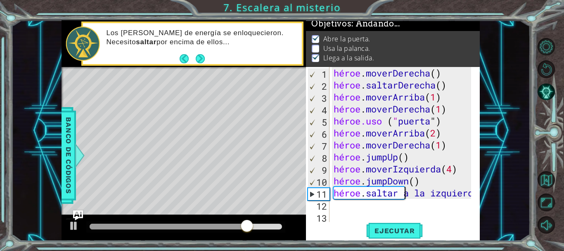
scroll to position [0, 2]
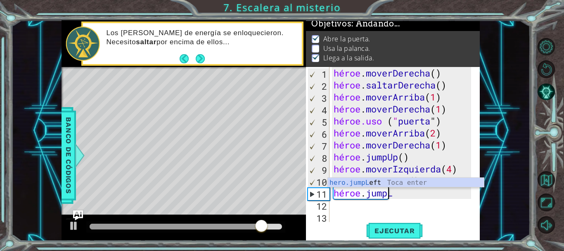
type textarea "hero.jump"
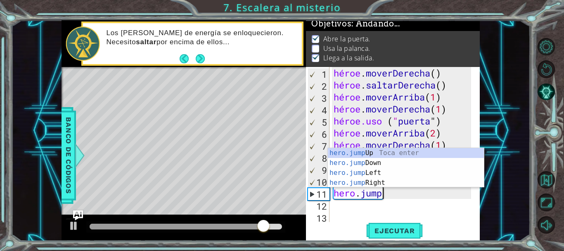
scroll to position [0, 2]
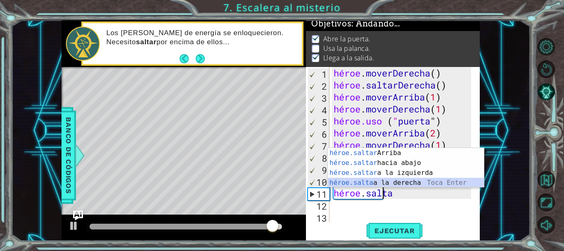
click at [403, 181] on div "héroe.saltar Arriba Toca entrar héroe.saltar hacia abajo [PERSON_NAME] Enter hé…" at bounding box center [406, 177] width 156 height 59
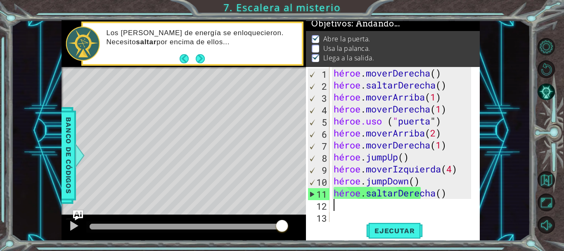
click at [466, 193] on div "héroe . moverDerecha ( ) héroe . saltarDerecha ( ) héroe . moverArriba ( 1 ) hé…" at bounding box center [403, 157] width 143 height 180
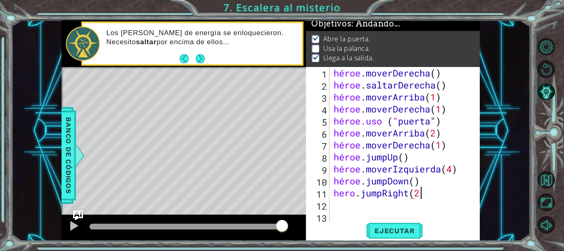
scroll to position [0, 4]
click at [403, 224] on button "Ejecutar" at bounding box center [394, 230] width 57 height 17
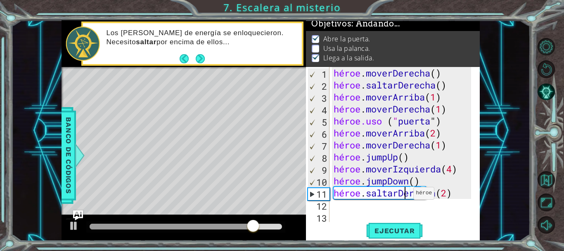
click at [406, 195] on div "héroe . moverDerecha ( ) héroe . saltarDerecha ( ) héroe . moverArriba ( 1 ) hé…" at bounding box center [403, 157] width 143 height 180
click at [408, 194] on div "héroe . moverDerecha ( ) héroe . saltarDerecha ( ) héroe . moverArriba ( 1 ) hé…" at bounding box center [403, 157] width 143 height 180
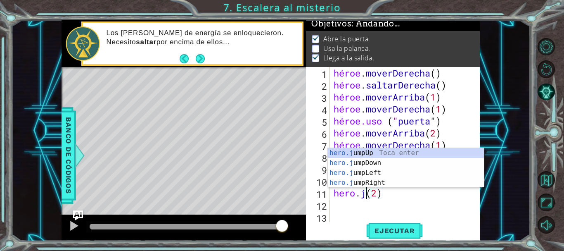
scroll to position [0, 2]
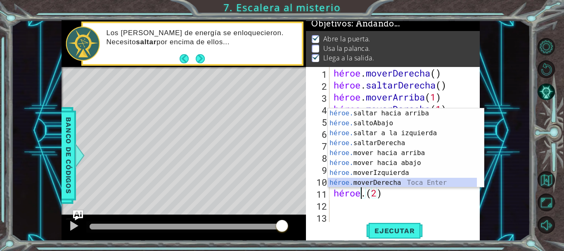
click at [386, 178] on div "héroe. saltar hacia arriba [PERSON_NAME] enter héroe. saltoAbajo Toca Enter hér…" at bounding box center [402, 157] width 149 height 99
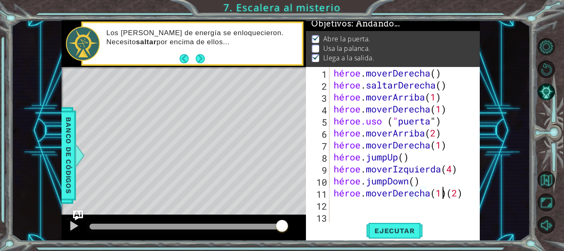
click at [463, 193] on div "héroe . moverDerecha ( ) héroe . saltarDerecha ( ) héroe . moverArriba ( 1 ) hé…" at bounding box center [403, 157] width 143 height 180
click at [469, 192] on div at bounding box center [473, 157] width 9 height 180
type textarea "hero.moveRight(2)"
click at [409, 233] on font "Ejecutar" at bounding box center [394, 230] width 40 height 8
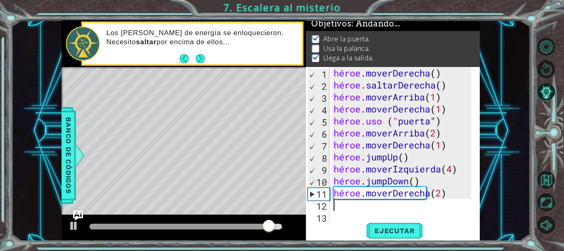
click at [351, 209] on div "héroe . moverDerecha ( ) héroe . saltarDerecha ( ) héroe . moverArriba ( 1 ) hé…" at bounding box center [403, 157] width 143 height 180
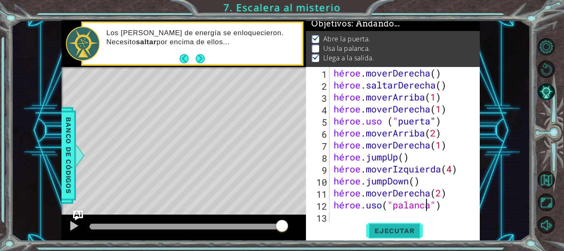
type textarea "hero.use("lever")"
click at [394, 230] on font "Ejecutar" at bounding box center [394, 230] width 40 height 8
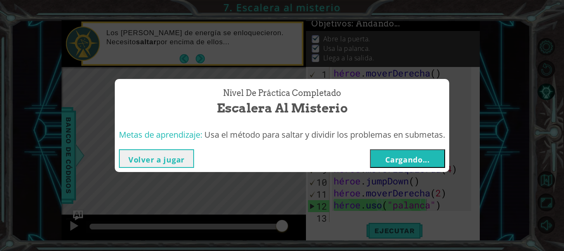
click at [199, 66] on div "Nivel de práctica Completado Escalera al misterio Metas de aprendizaje: Usa el …" at bounding box center [282, 125] width 564 height 251
click at [141, 151] on button "Volver a jugar" at bounding box center [156, 158] width 75 height 19
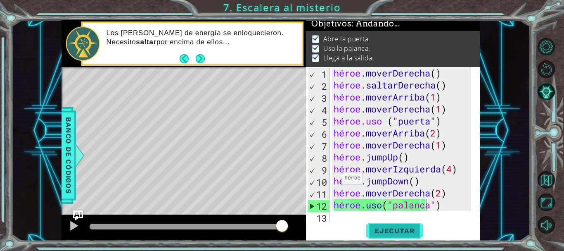
click at [386, 227] on font "Ejecutar" at bounding box center [394, 230] width 40 height 8
